Goal: Answer question/provide support: Share knowledge or assist other users

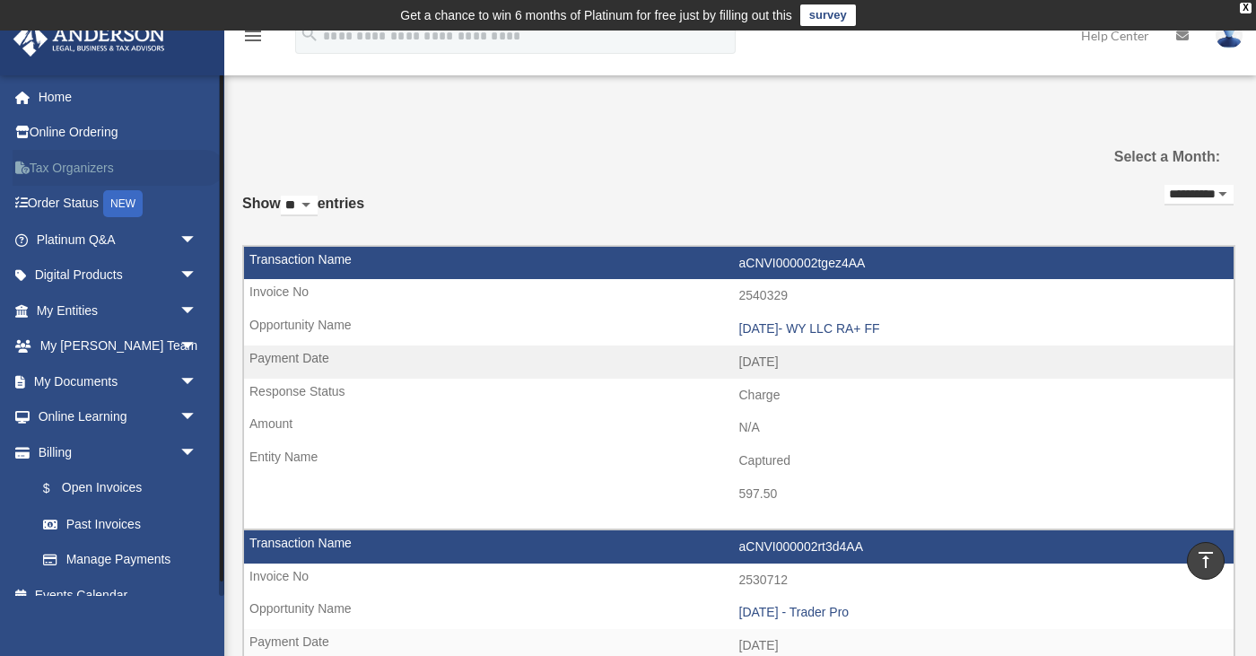
scroll to position [575, 0]
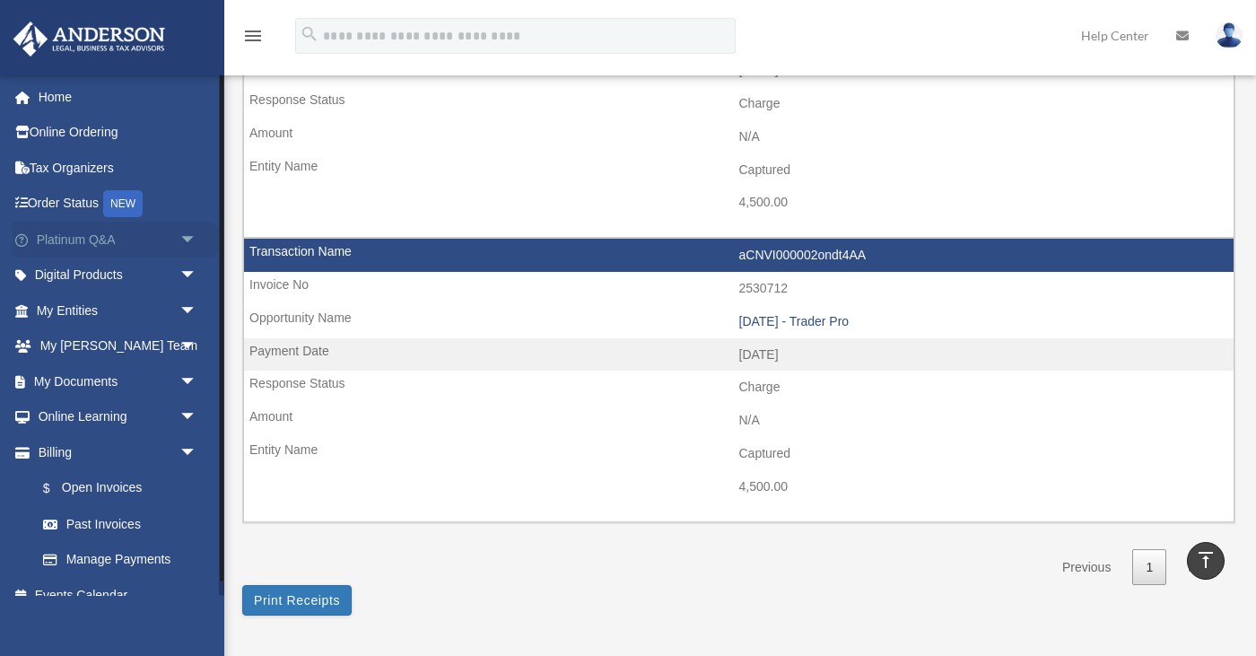
click at [86, 234] on link "Platinum Q&A arrow_drop_down" at bounding box center [119, 240] width 212 height 36
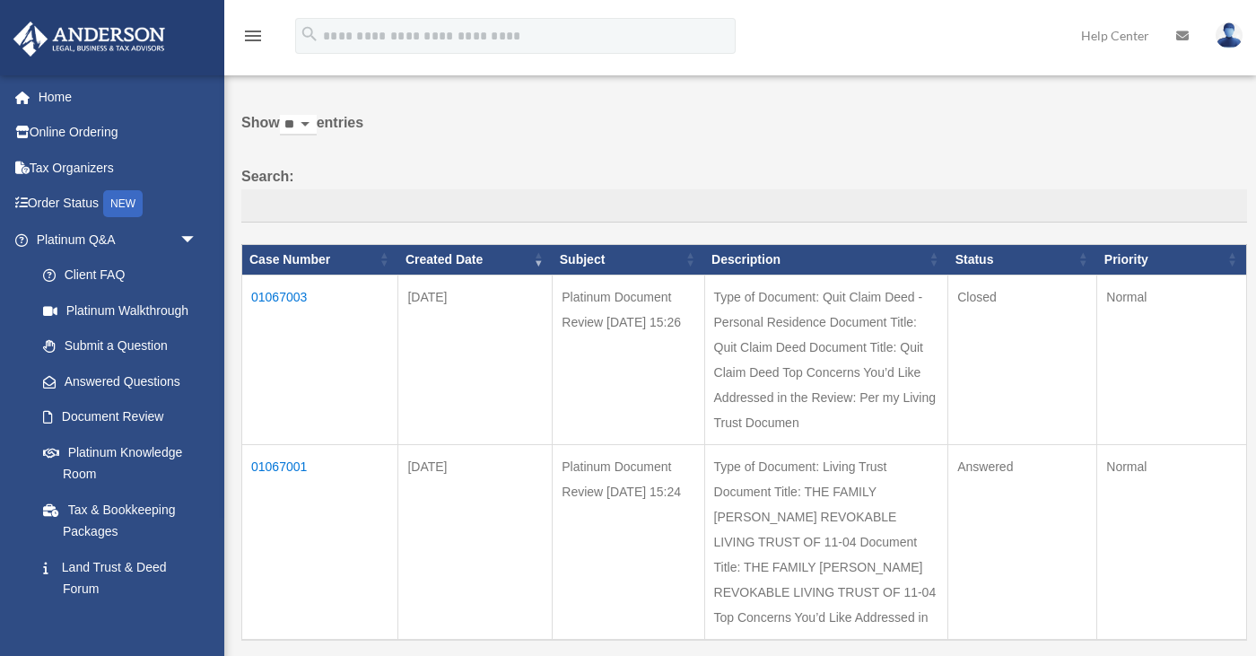
scroll to position [89, 0]
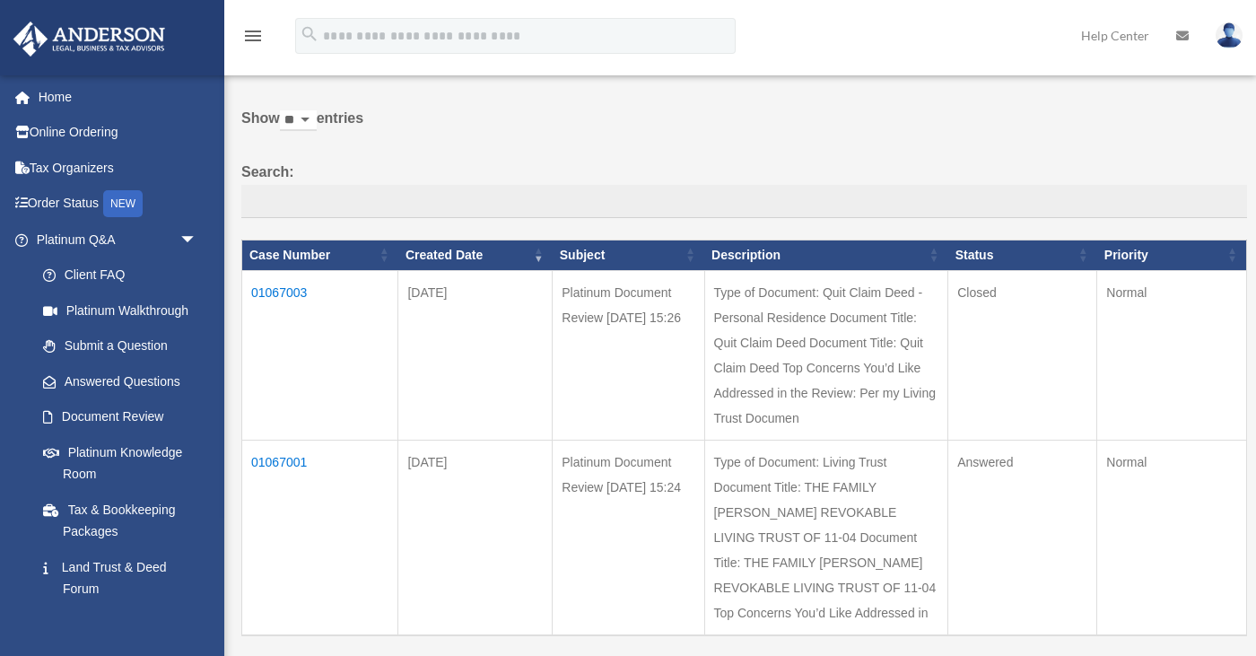
click at [285, 440] on td "01067001" at bounding box center [320, 538] width 156 height 196
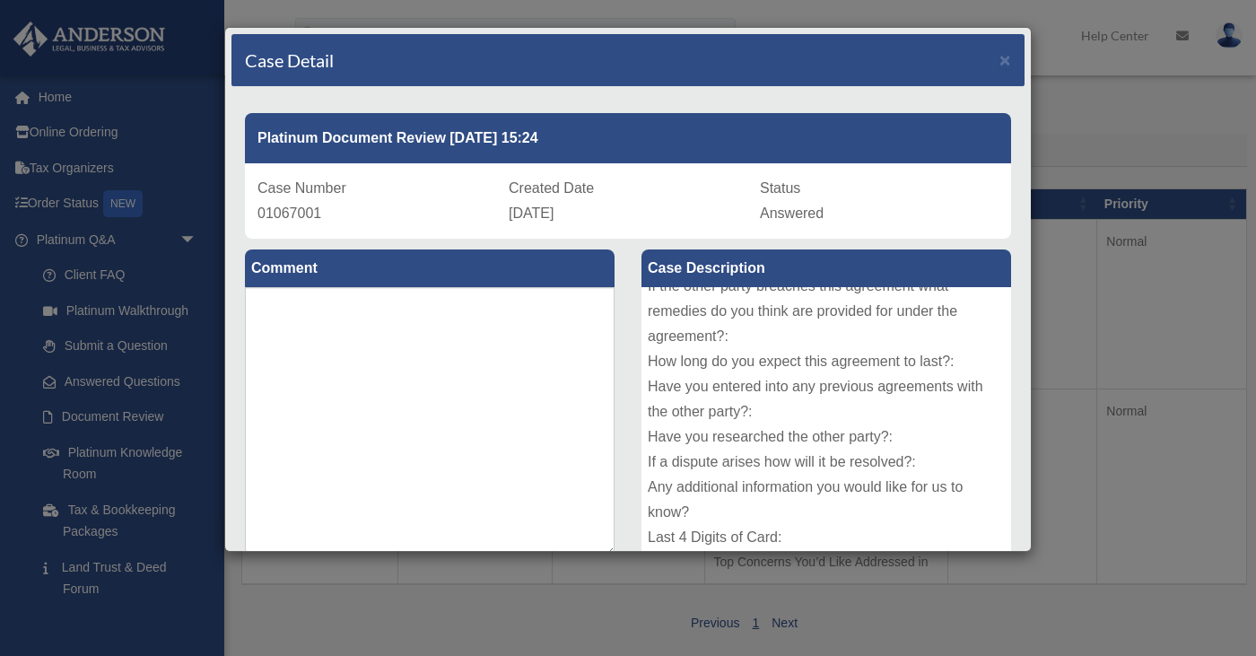
scroll to position [0, 0]
click at [397, 358] on textarea at bounding box center [430, 421] width 370 height 269
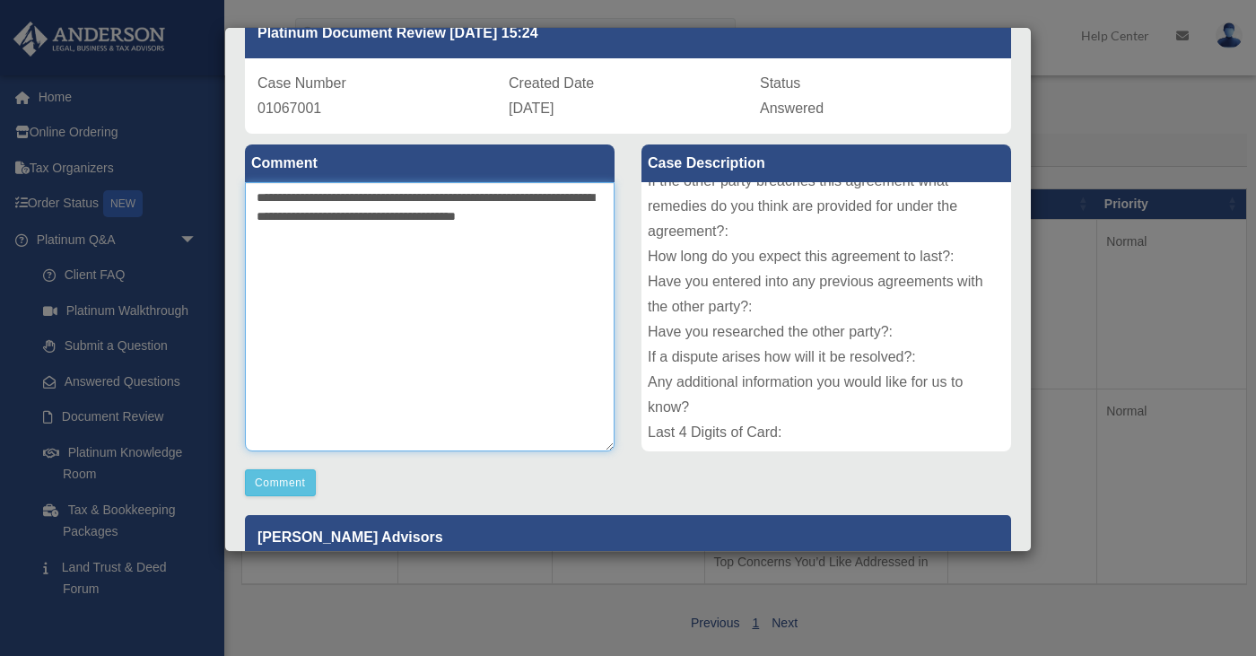
scroll to position [125, 0]
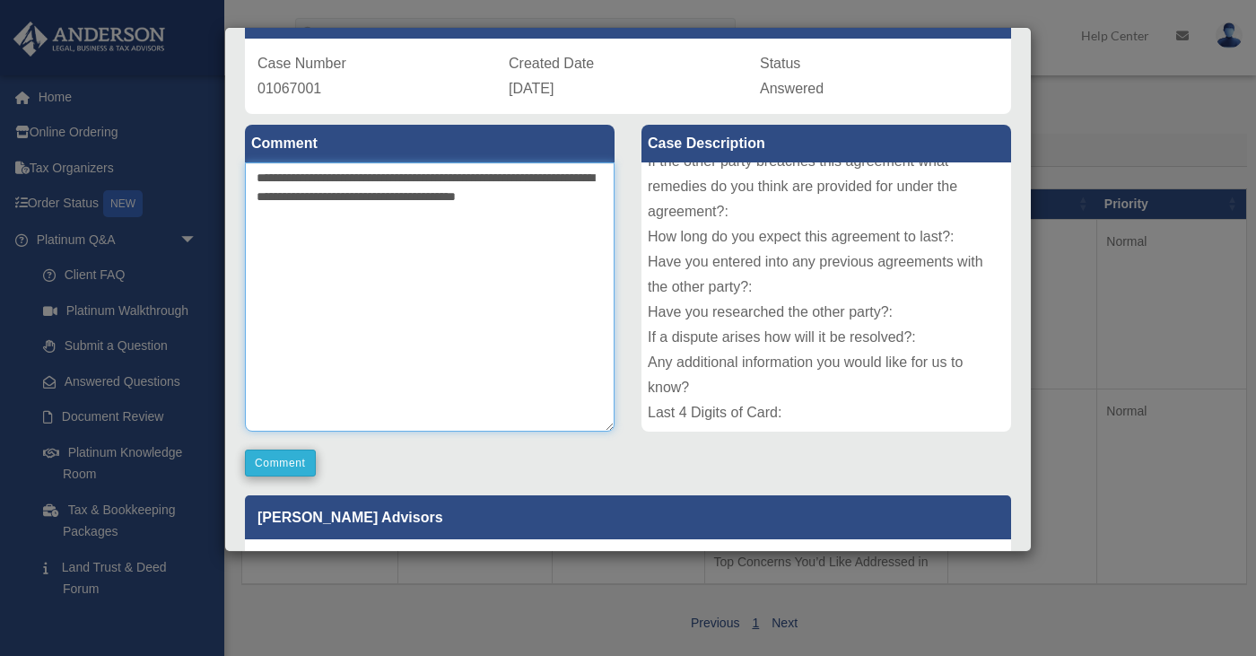
type textarea "**********"
click at [284, 458] on button "Comment" at bounding box center [280, 462] width 71 height 27
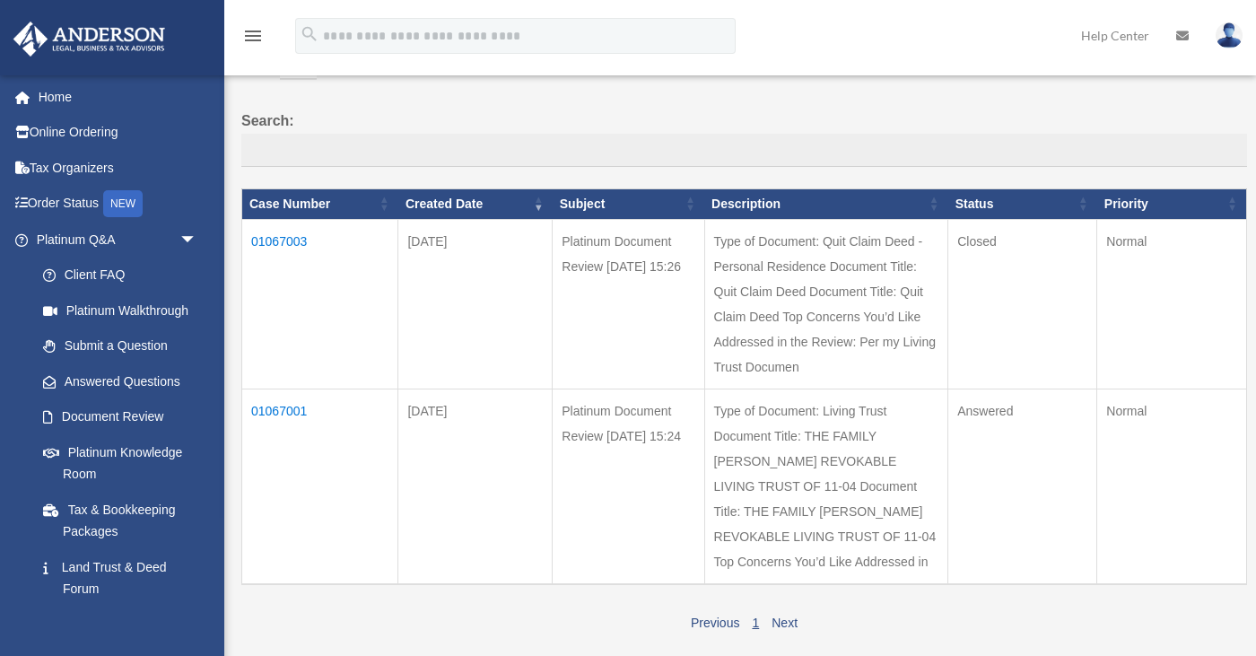
click at [295, 388] on td "01067001" at bounding box center [320, 486] width 156 height 196
click at [296, 388] on td "01067001" at bounding box center [320, 486] width 156 height 196
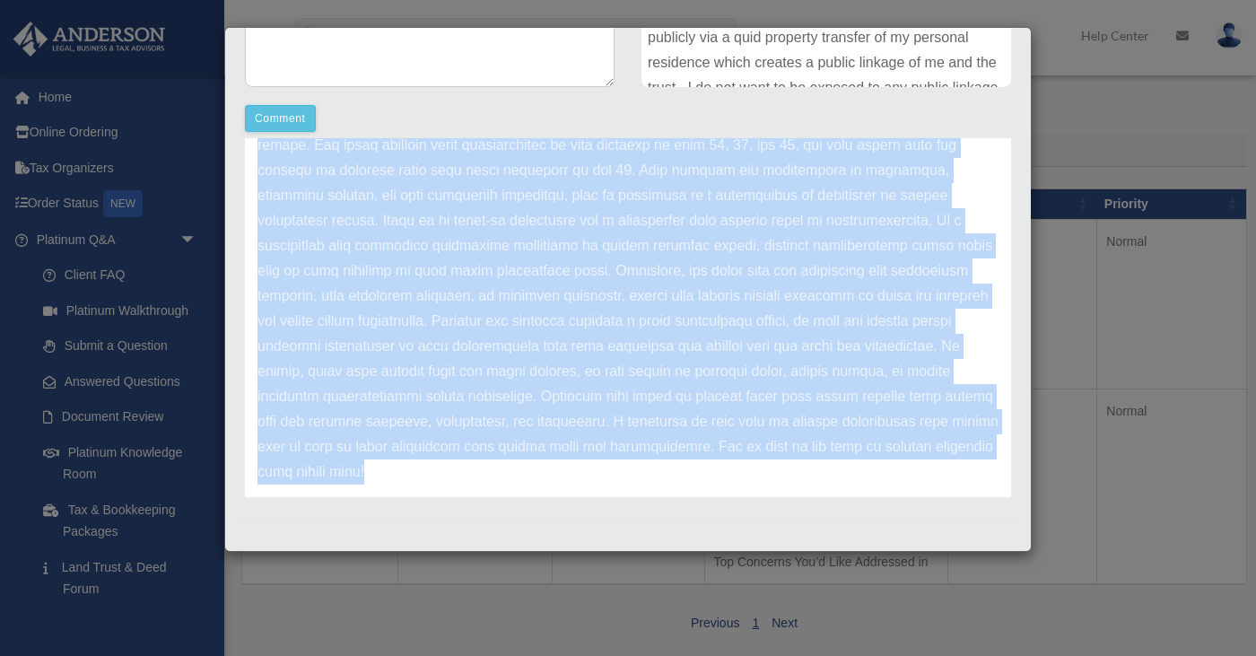
scroll to position [141, 0]
drag, startPoint x: 259, startPoint y: 213, endPoint x: 457, endPoint y: 458, distance: 315.3
click at [457, 458] on p at bounding box center [627, 170] width 741 height 628
copy p "While your current trust provides a basic structure for holding and distributin…"
